Goal: Communication & Community: Ask a question

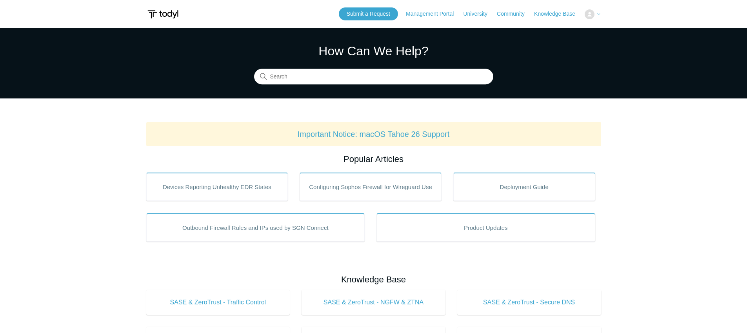
click at [595, 14] on button at bounding box center [593, 14] width 16 height 10
click at [595, 14] on span "[PERSON_NAME]" at bounding box center [574, 14] width 51 height 6
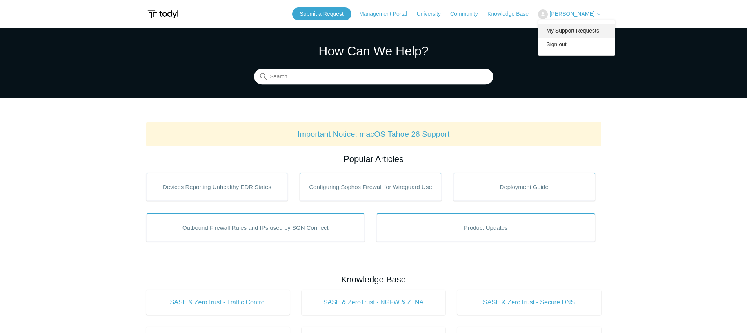
click at [589, 29] on link "My Support Requests" at bounding box center [576, 31] width 76 height 14
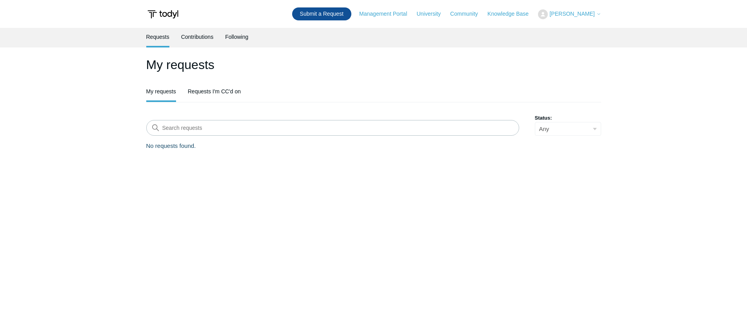
click at [339, 14] on link "Submit a Request" at bounding box center [321, 13] width 59 height 13
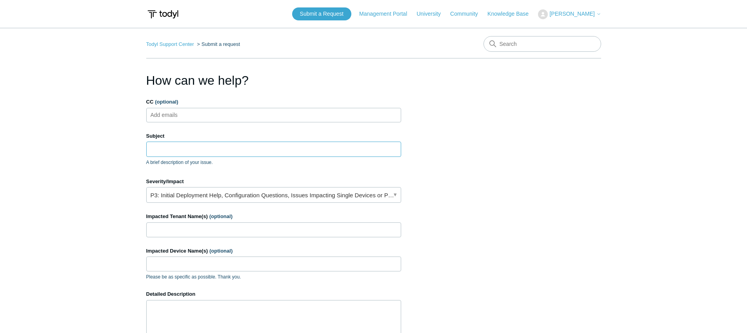
click at [168, 149] on input "Subject" at bounding box center [273, 149] width 255 height 15
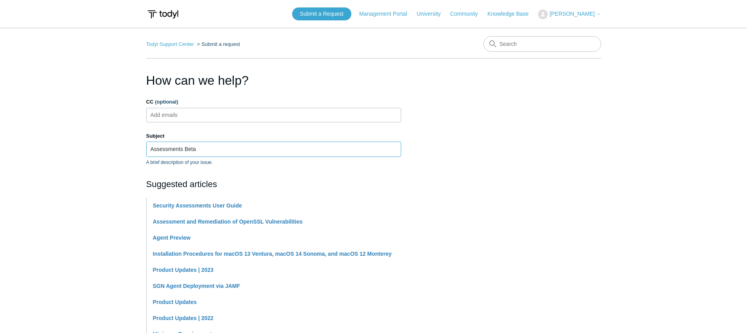
type input "Assessments Beta"
click at [65, 214] on main "Todyl Support Center Submit a request How can we help? CC (optional) Add emails…" at bounding box center [373, 325] width 747 height 595
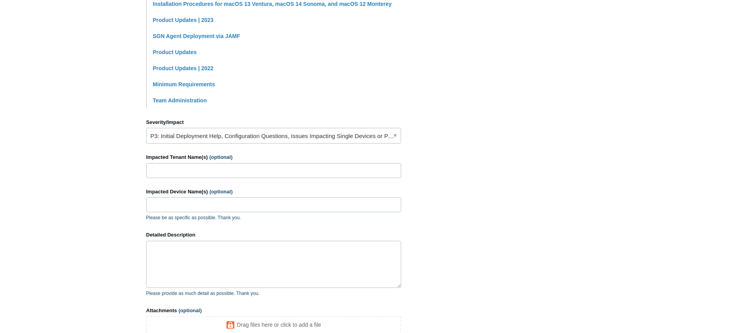
scroll to position [252, 0]
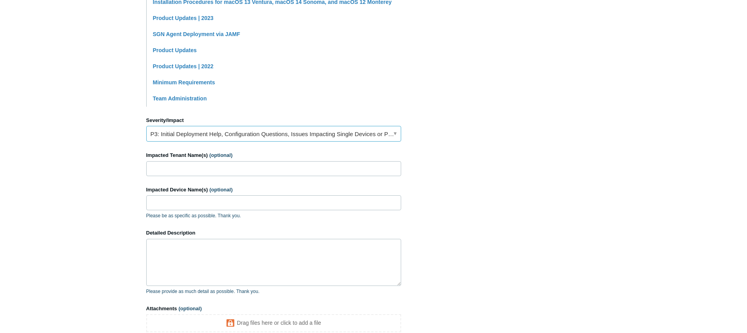
click at [220, 139] on link "P3: Initial Deployment Help, Configuration Questions, Issues Impacting Single D…" at bounding box center [273, 134] width 255 height 16
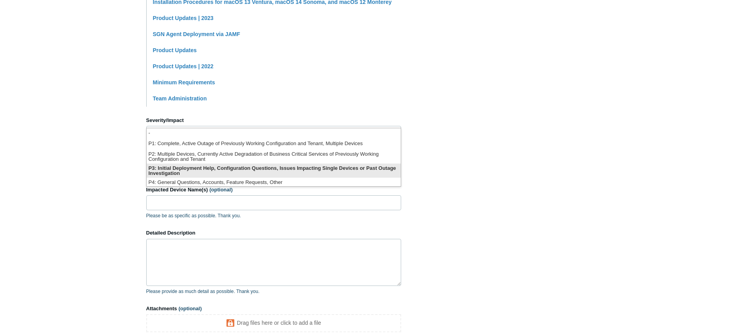
click at [188, 169] on li "P3: Initial Deployment Help, Configuration Questions, Issues Impacting Single D…" at bounding box center [274, 170] width 254 height 14
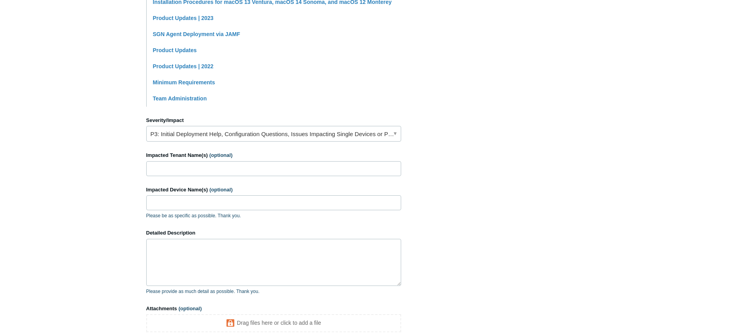
click at [116, 184] on main "Todyl Support Center Submit a request How can we help? CC (optional) Add emails…" at bounding box center [373, 73] width 747 height 595
click at [166, 171] on input "Impacted Tenant Name(s) (optional)" at bounding box center [273, 168] width 255 height 15
type input "DataTel"
type textarea "h"
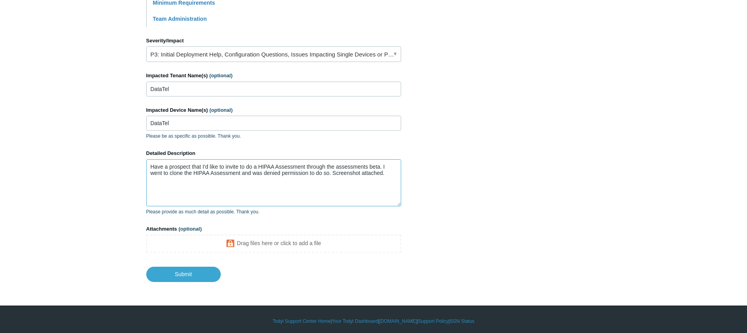
scroll to position [335, 0]
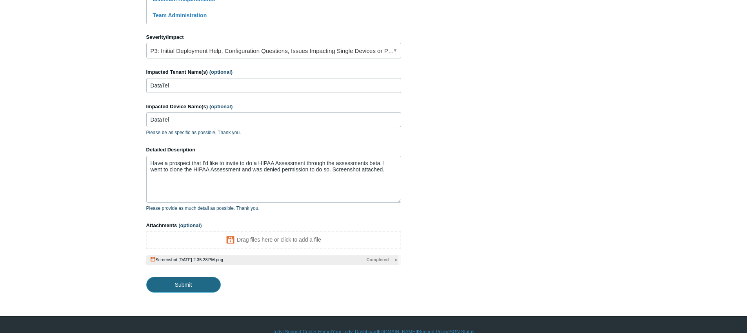
click at [180, 287] on input "Submit" at bounding box center [183, 285] width 74 height 16
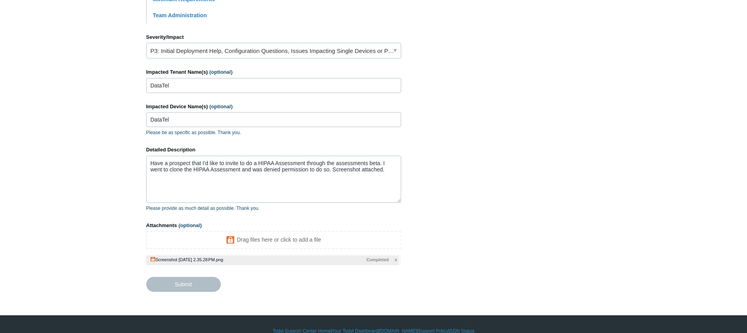
type textarea "Have a prospect that I'd like to invite to do a HIPAA Assessment through the as…"
